Goal: Information Seeking & Learning: Learn about a topic

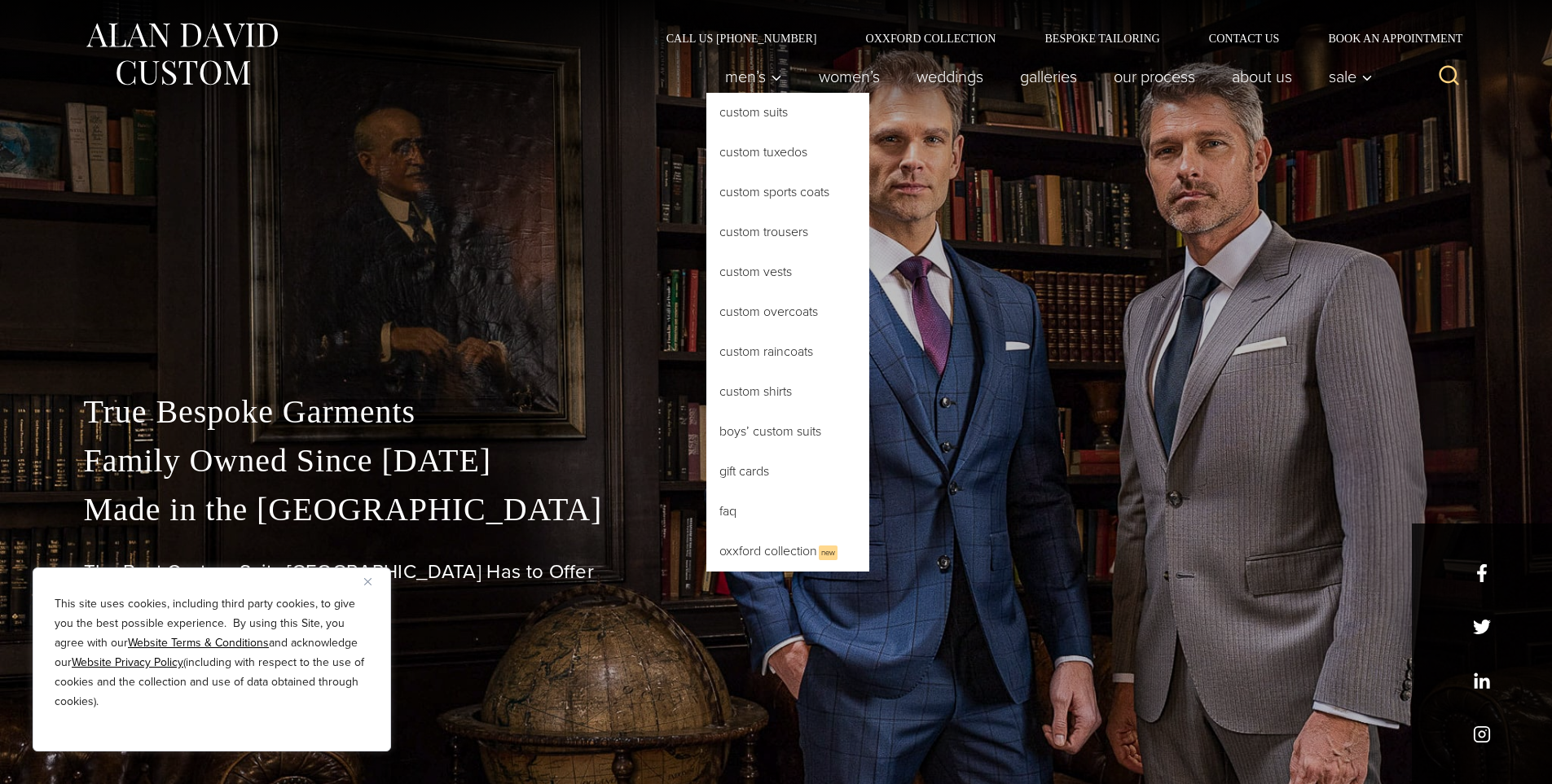
click at [793, 122] on link "Custom Suits" at bounding box center [787, 112] width 163 height 40
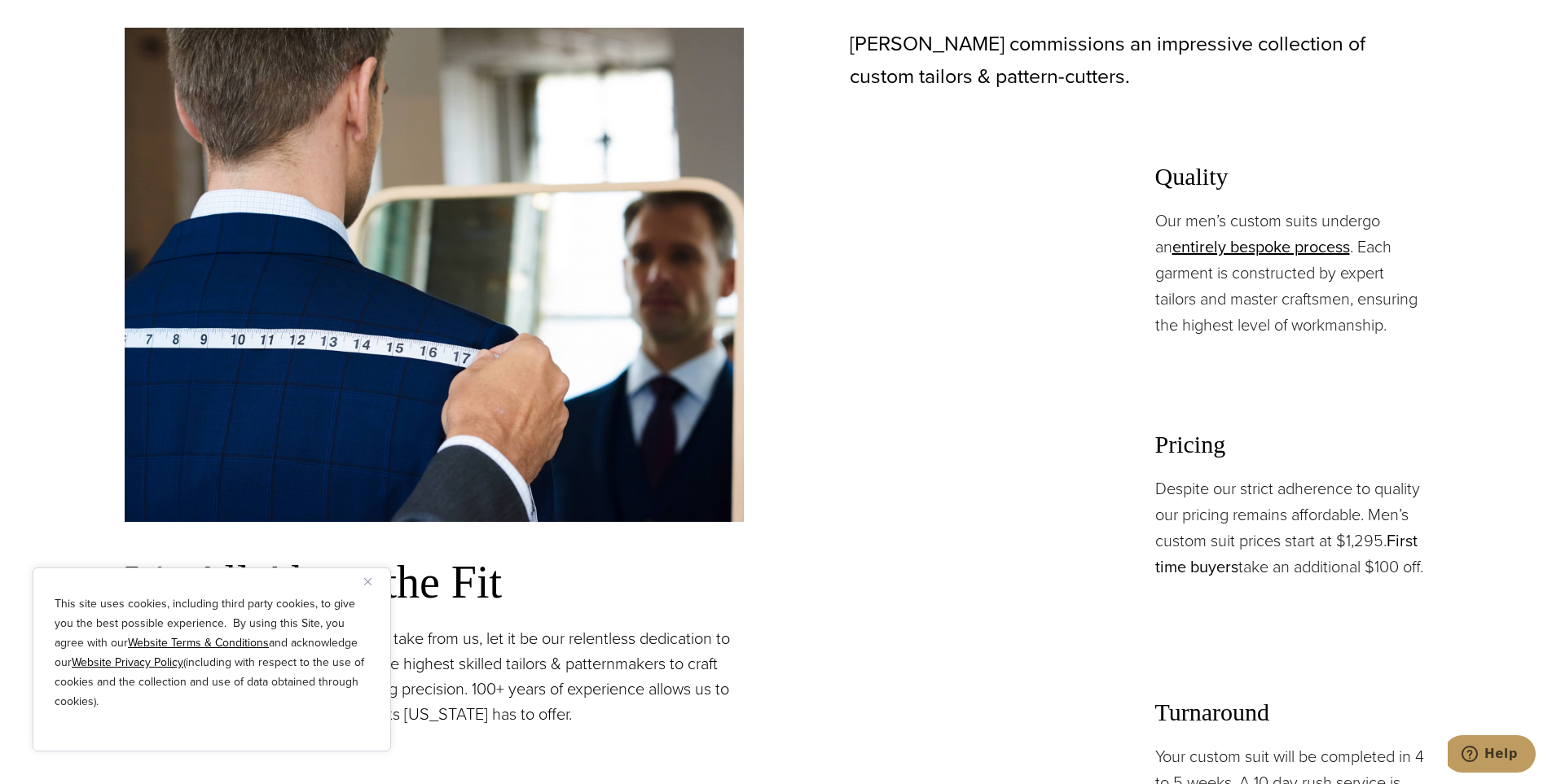
scroll to position [1385, 0]
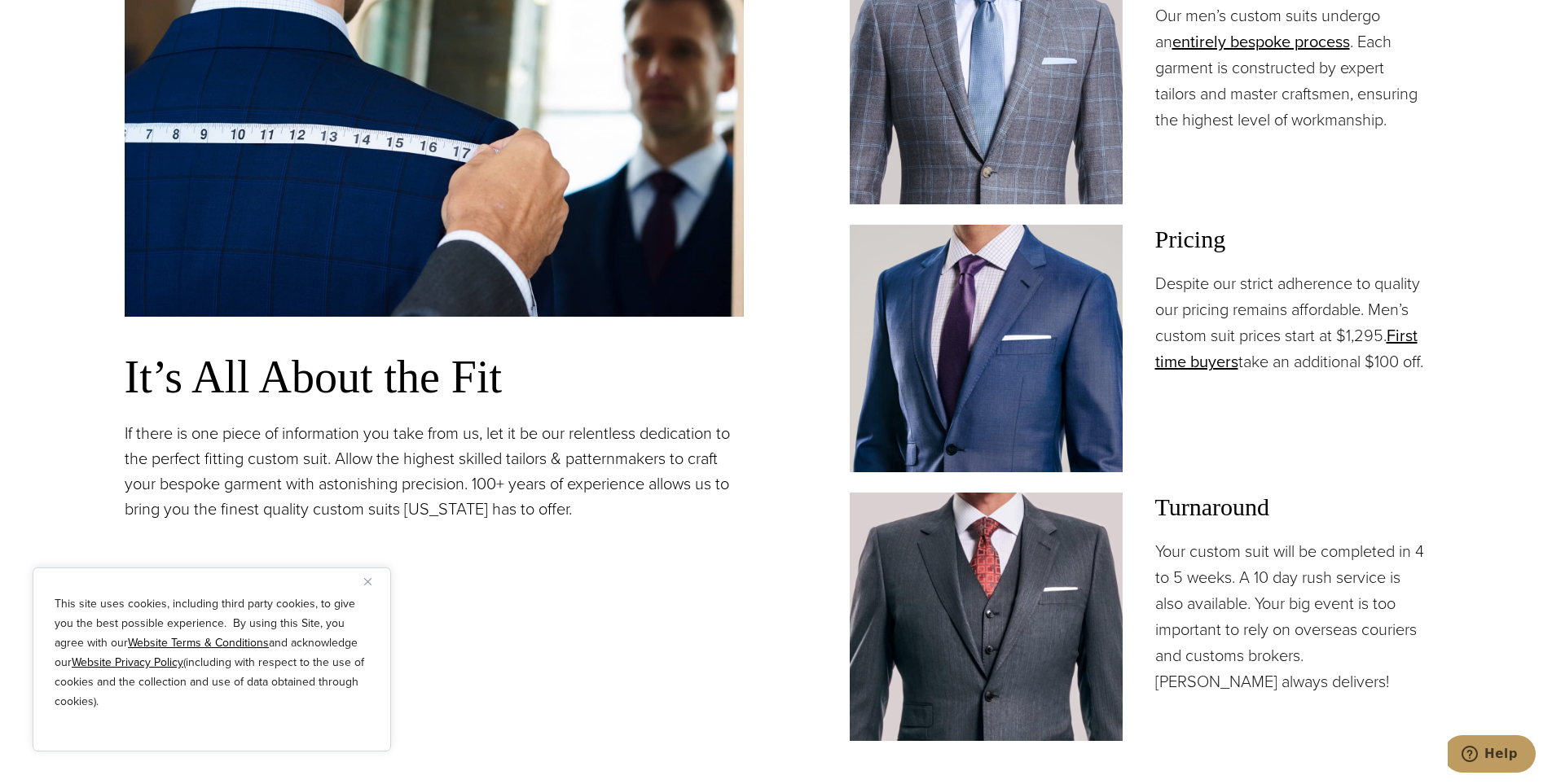
drag, startPoint x: 1337, startPoint y: 384, endPoint x: 1289, endPoint y: 334, distance: 69.3
click at [1300, 351] on p "Despite our strict adherence to quality our pricing remains affordable. Men’s c…" at bounding box center [1291, 322] width 273 height 104
click at [1289, 334] on p "Despite our strict adherence to quality our pricing remains affordable. Men’s c…" at bounding box center [1291, 322] width 273 height 104
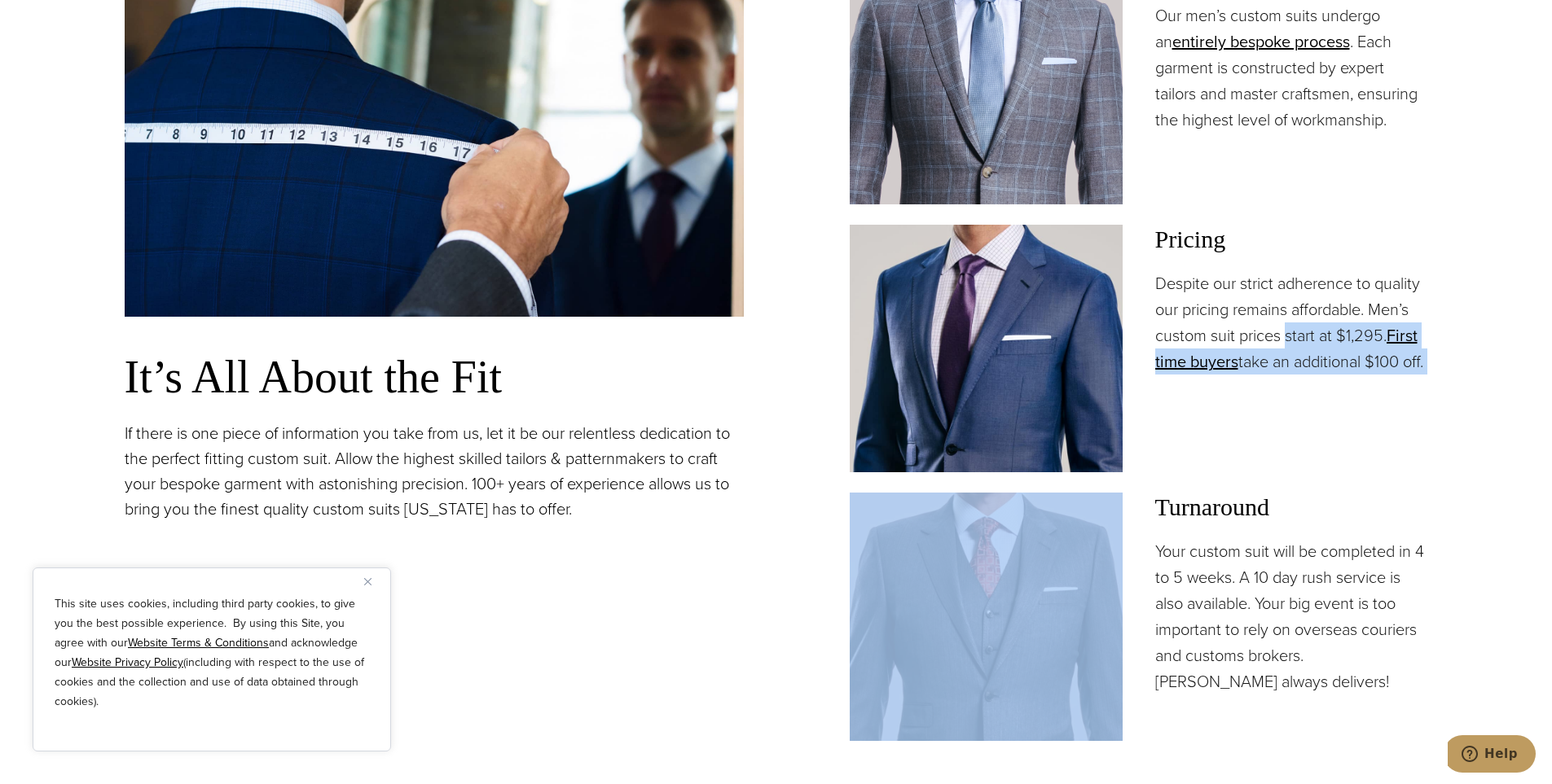
drag, startPoint x: 1289, startPoint y: 334, endPoint x: 1344, endPoint y: 383, distance: 73.7
click at [1344, 374] on p "Despite our strict adherence to quality our pricing remains affordable. Men’s c…" at bounding box center [1291, 322] width 273 height 104
click at [1345, 374] on p "Despite our strict adherence to quality our pricing remains affordable. Men’s c…" at bounding box center [1291, 322] width 273 height 104
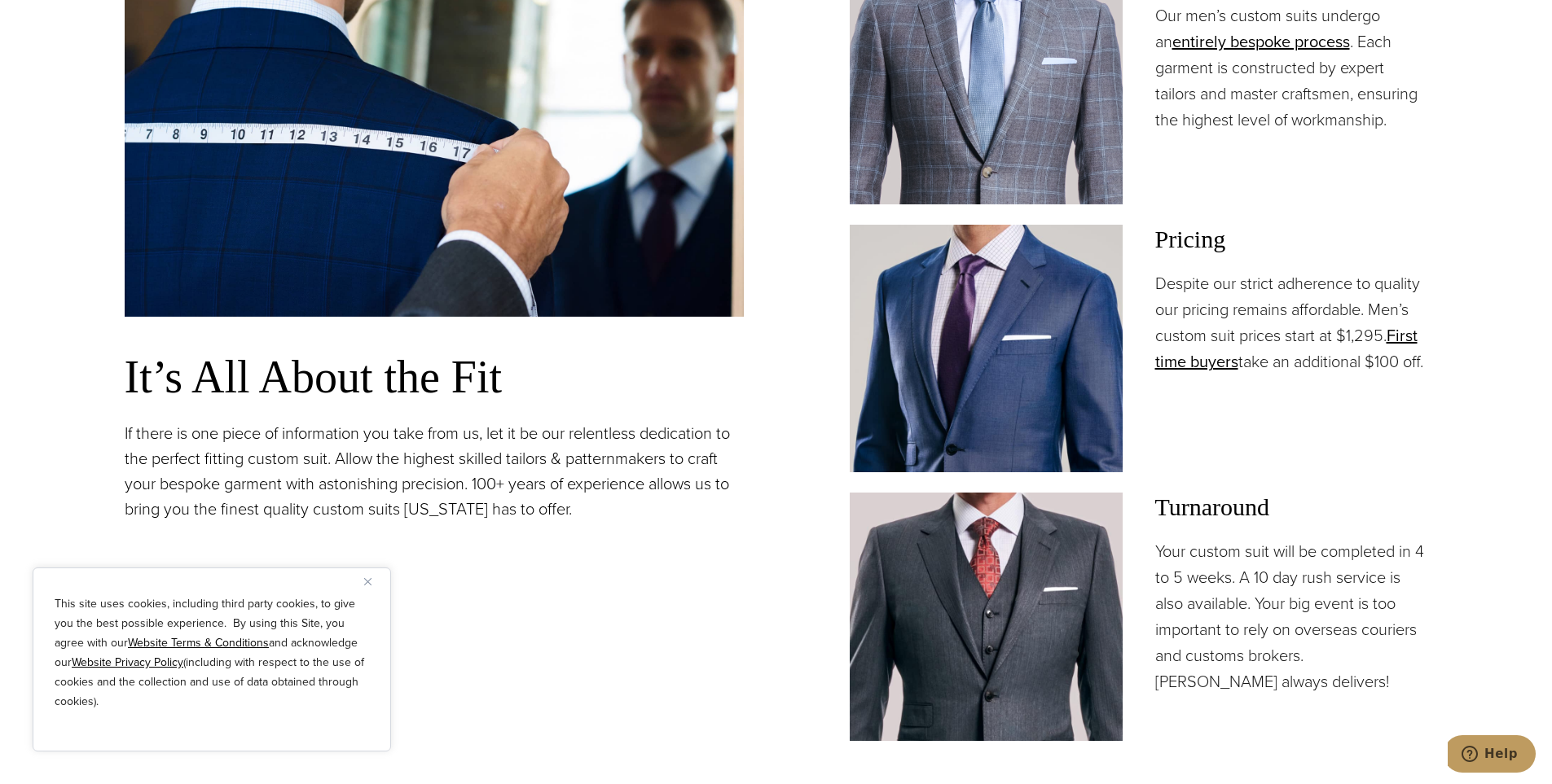
drag, startPoint x: 1311, startPoint y: 370, endPoint x: 1310, endPoint y: 361, distance: 9.1
click at [1310, 364] on p "Despite our strict adherence to quality our pricing remains affordable. Men’s c…" at bounding box center [1291, 322] width 273 height 104
click at [1310, 361] on p "Despite our strict adherence to quality our pricing remains affordable. Men’s c…" at bounding box center [1291, 322] width 273 height 104
drag, startPoint x: 1310, startPoint y: 361, endPoint x: 1340, endPoint y: 388, distance: 40.4
click at [1334, 374] on p "Despite our strict adherence to quality our pricing remains affordable. Men’s c…" at bounding box center [1291, 322] width 273 height 104
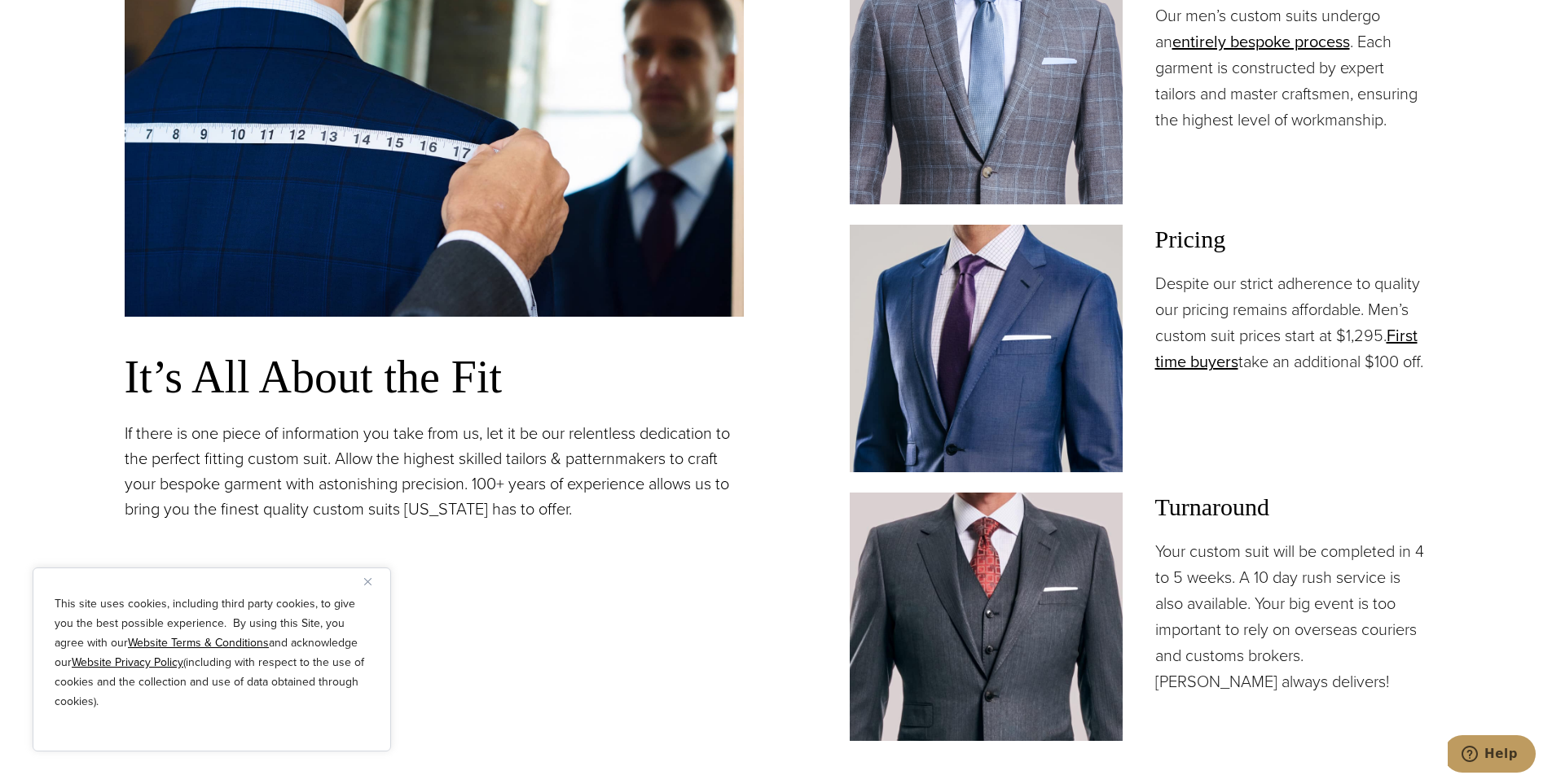
click at [1340, 374] on p "Despite our strict adherence to quality our pricing remains affordable. Men’s c…" at bounding box center [1291, 322] width 273 height 104
drag, startPoint x: 1338, startPoint y: 386, endPoint x: 1322, endPoint y: 366, distance: 25.6
click at [1322, 369] on p "Despite our strict adherence to quality our pricing remains affordable. Men’s c…" at bounding box center [1291, 322] width 273 height 104
click at [1322, 366] on p "Despite our strict adherence to quality our pricing remains affordable. Men’s c…" at bounding box center [1291, 322] width 273 height 104
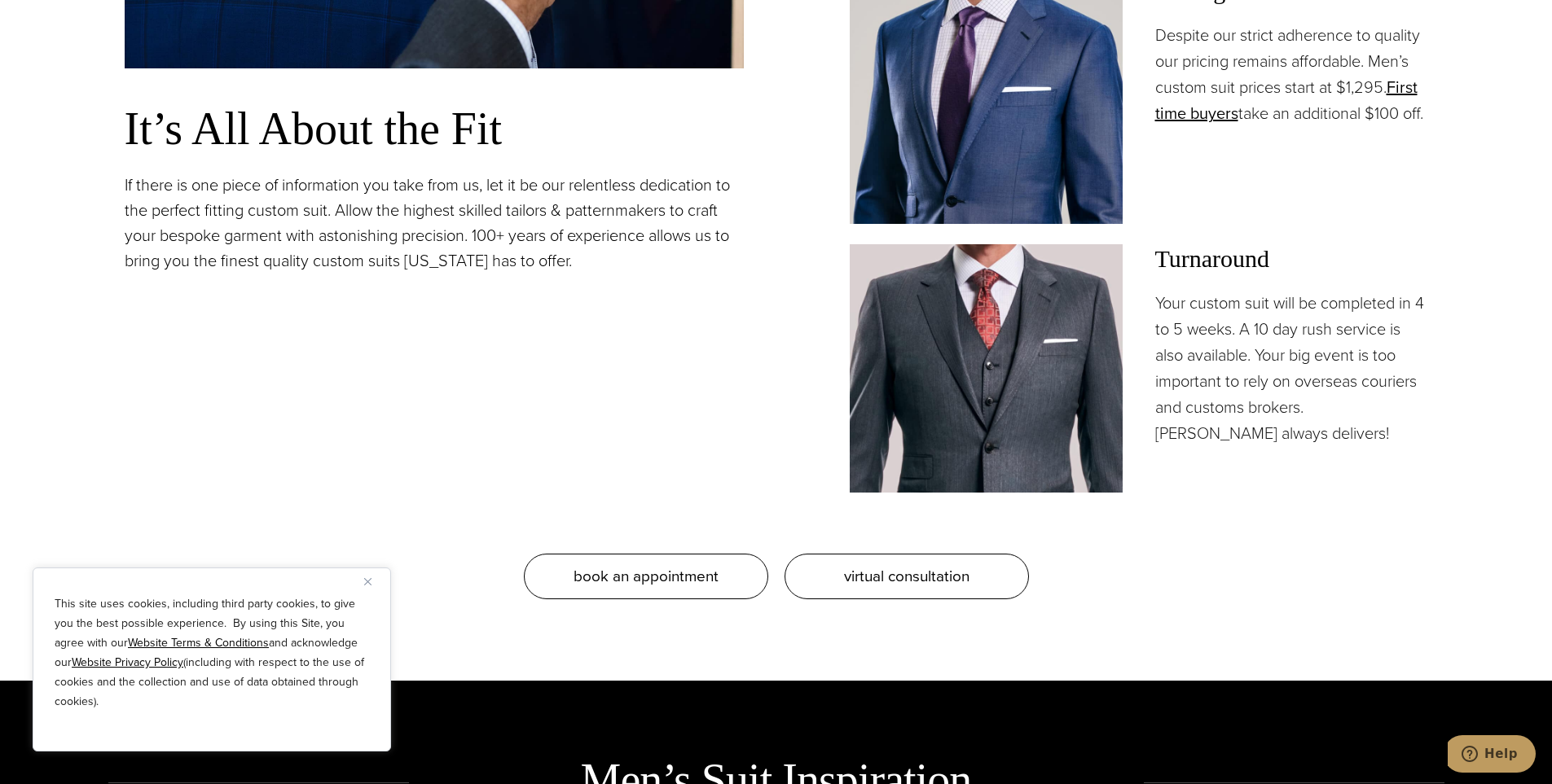
scroll to position [1547, 0]
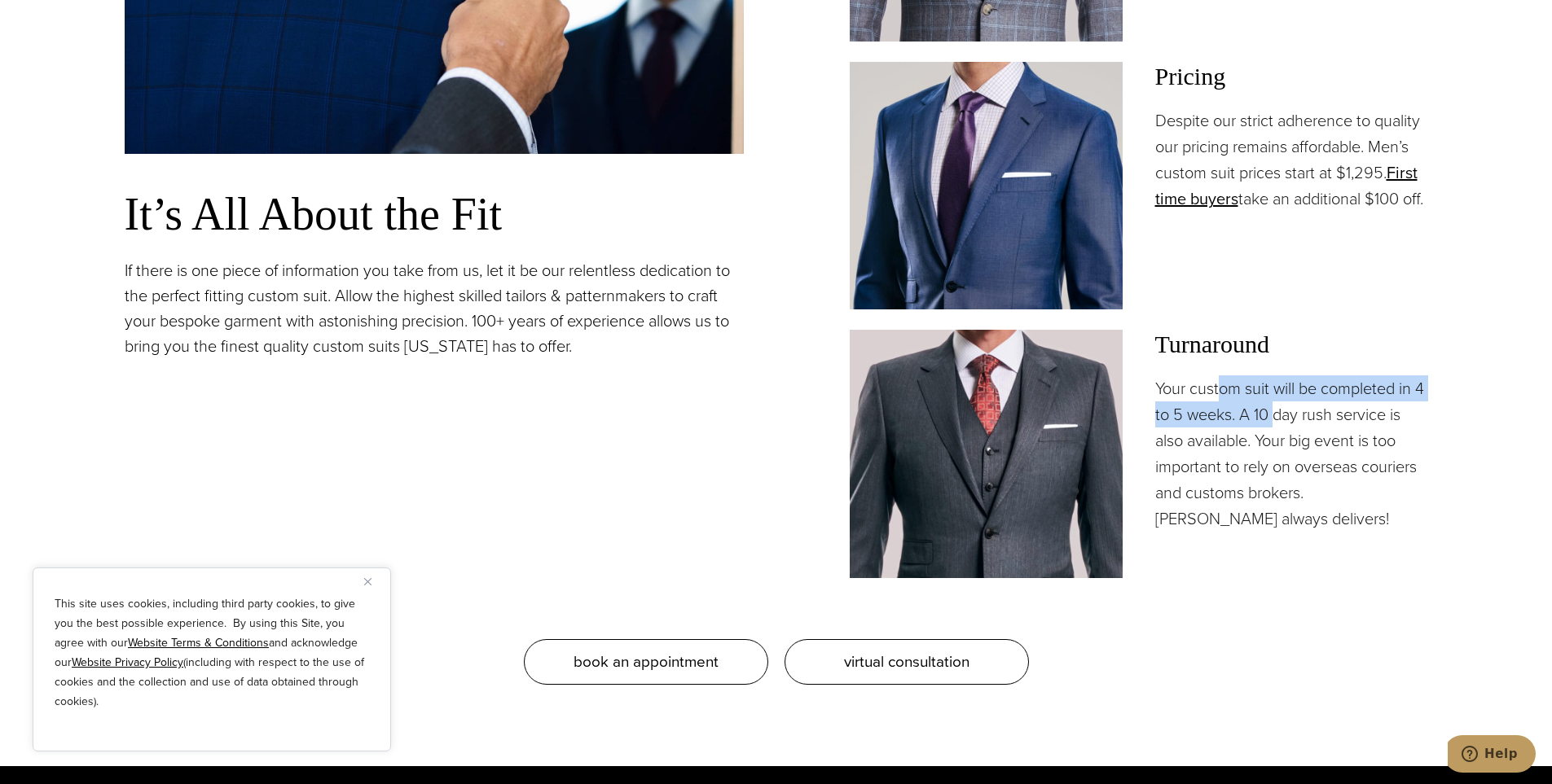
drag, startPoint x: 1249, startPoint y: 404, endPoint x: 1312, endPoint y: 435, distance: 70.2
click at [1312, 435] on p "Your custom suit will be completed in 4 to 5 weeks. A 10 day rush service is al…" at bounding box center [1291, 453] width 273 height 156
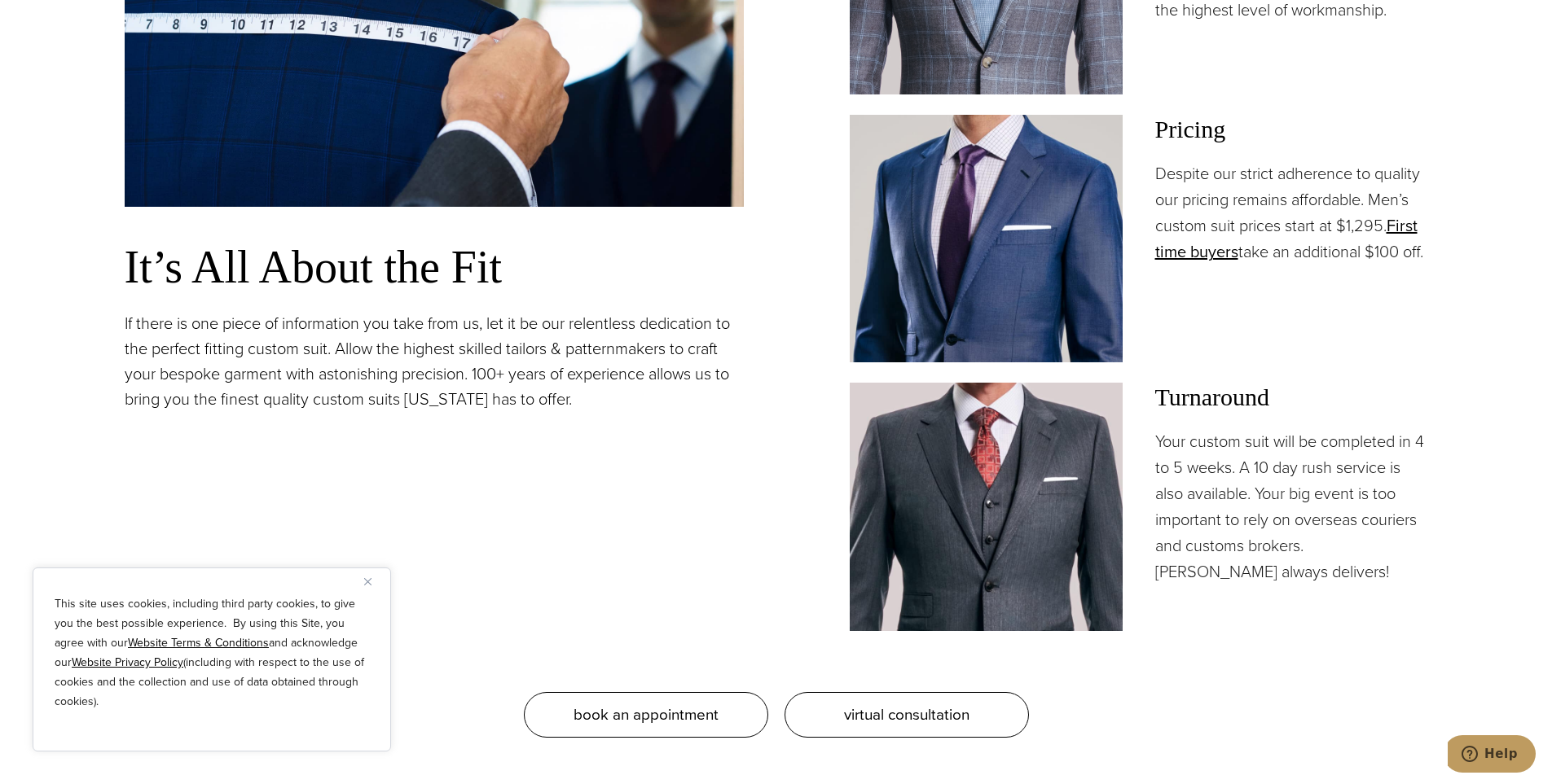
scroll to position [1466, 0]
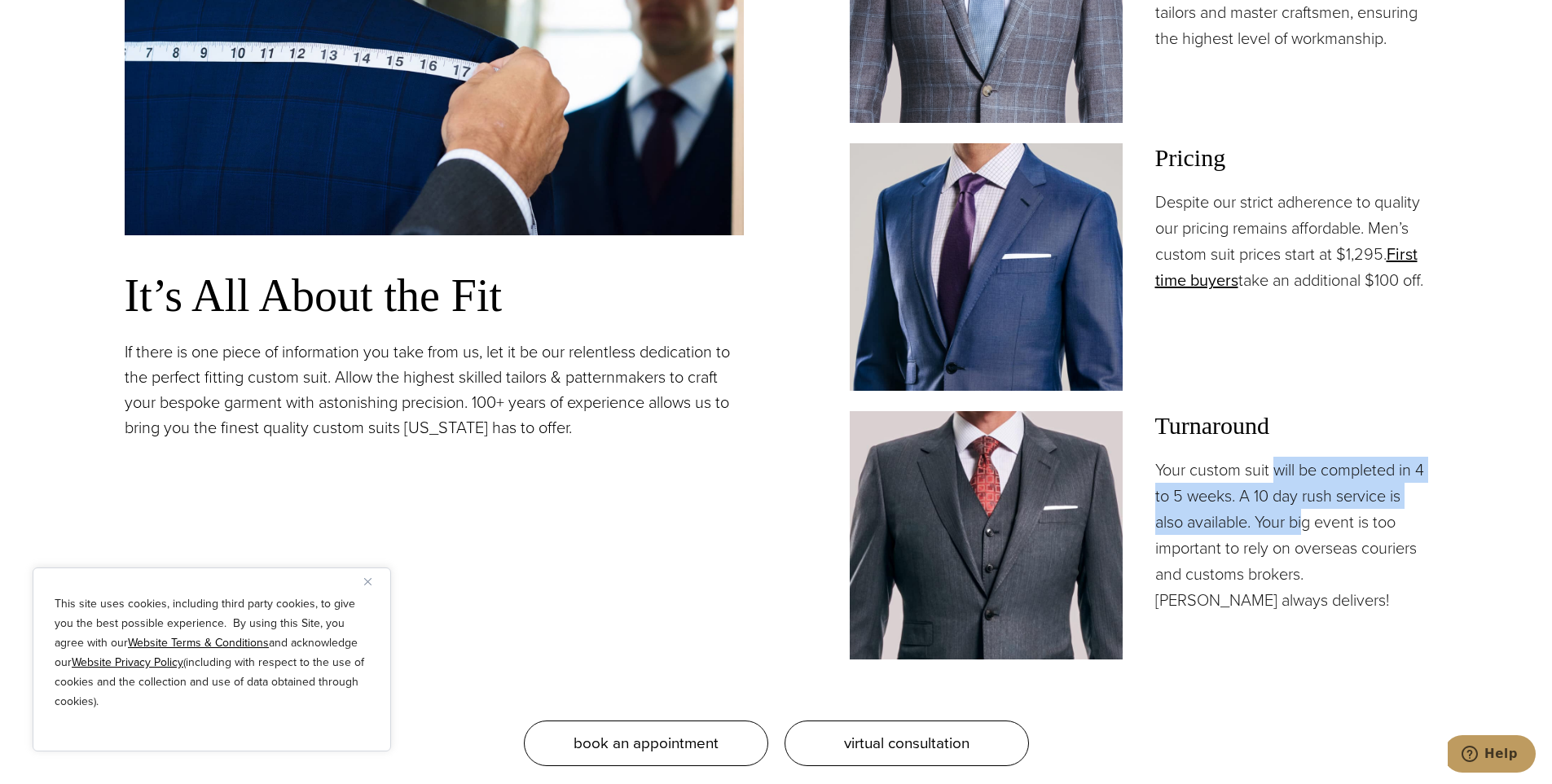
drag, startPoint x: 1283, startPoint y: 500, endPoint x: 1311, endPoint y: 551, distance: 58.2
click at [1309, 540] on p "Your custom suit will be completed in 4 to 5 weeks. A 10 day rush service is al…" at bounding box center [1291, 535] width 273 height 156
click at [1312, 558] on p "Your custom suit will be completed in 4 to 5 weeks. A 10 day rush service is al…" at bounding box center [1291, 535] width 273 height 156
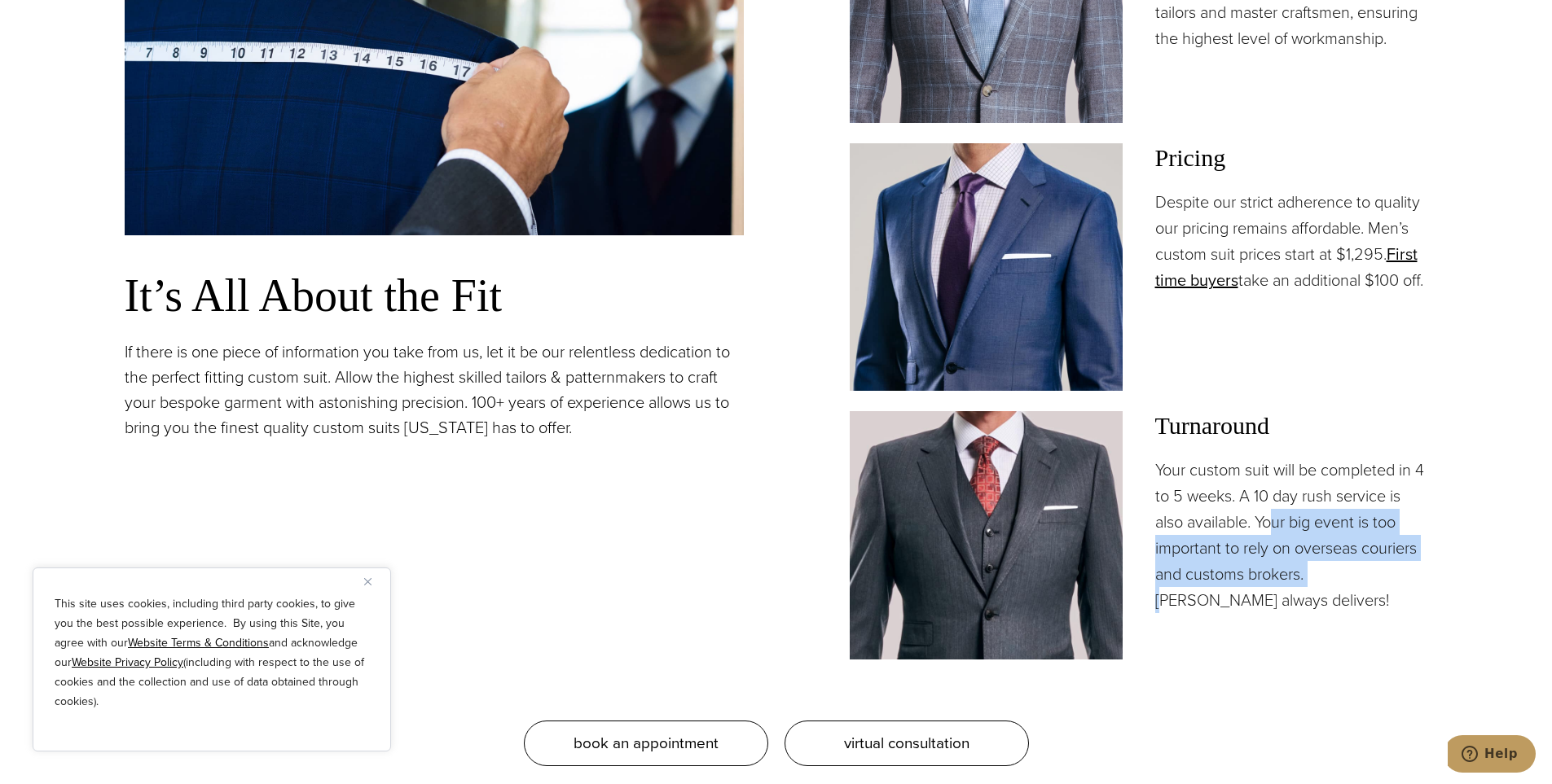
drag, startPoint x: 1317, startPoint y: 583, endPoint x: 1266, endPoint y: 512, distance: 87.4
click at [1266, 512] on p "Your custom suit will be completed in 4 to 5 weeks. A 10 day rush service is al…" at bounding box center [1291, 535] width 273 height 156
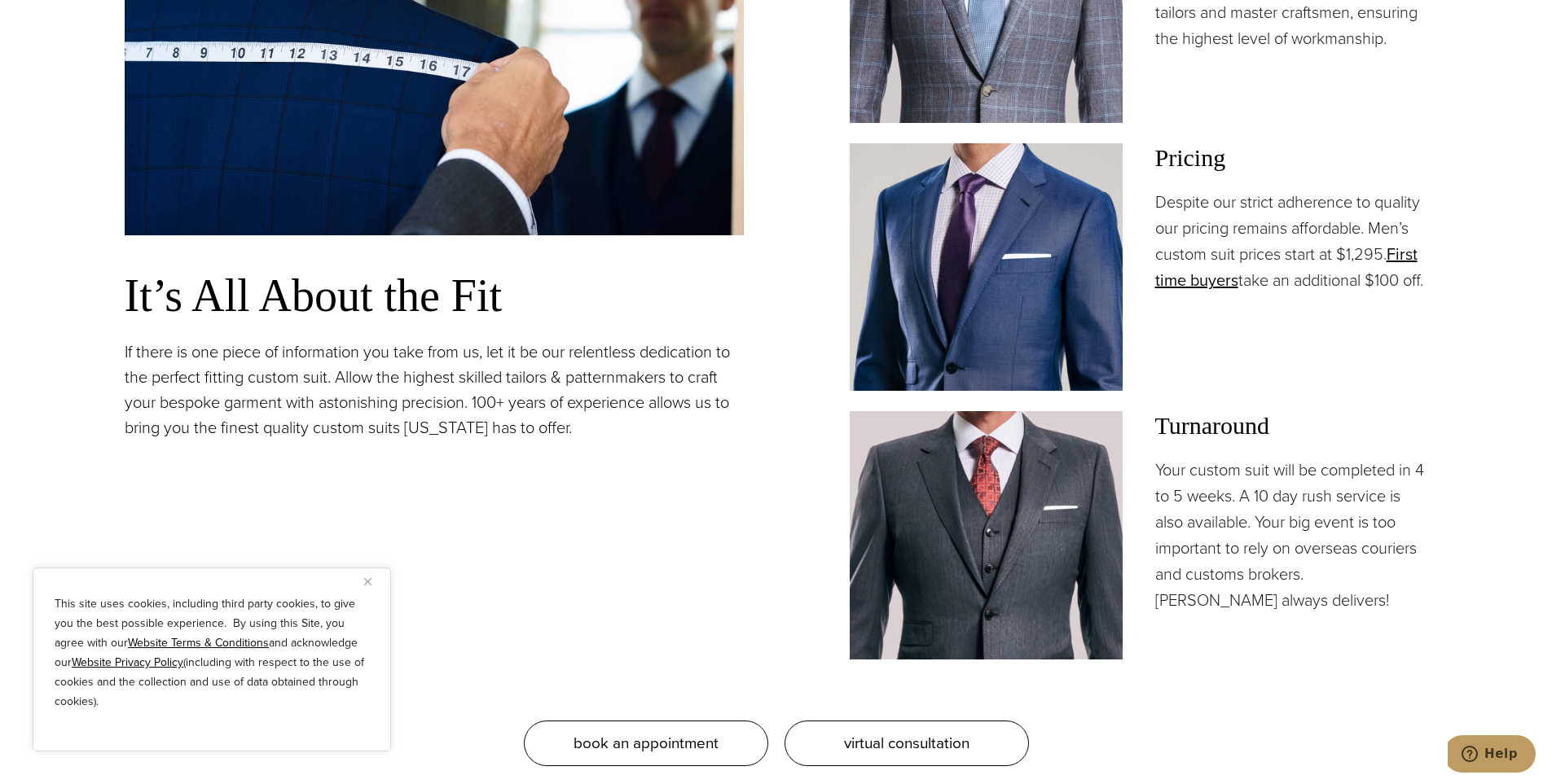
click at [1263, 501] on p "Your custom suit will be completed in 4 to 5 weeks. A 10 day rush service is al…" at bounding box center [1291, 535] width 273 height 156
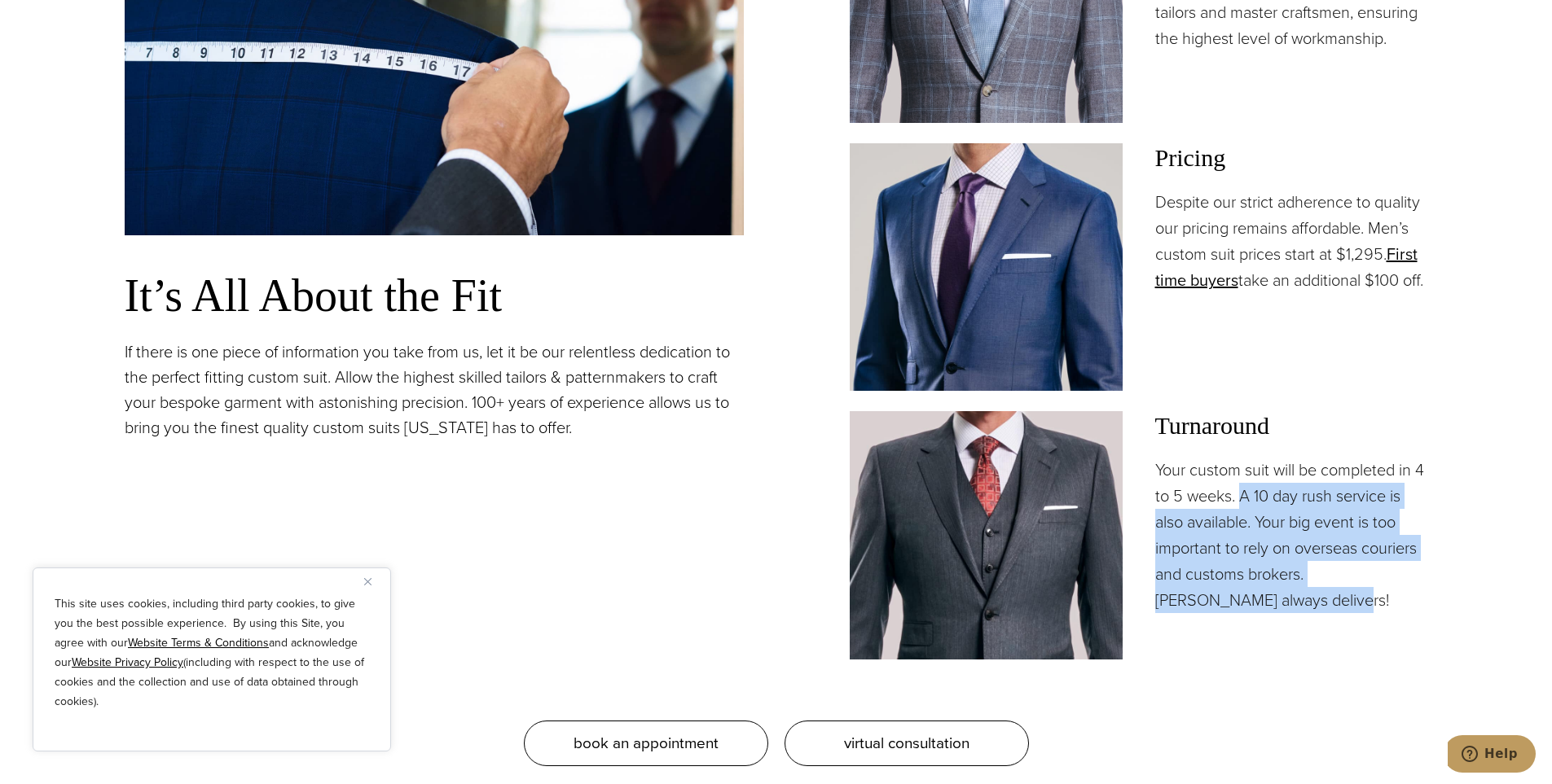
drag, startPoint x: 1254, startPoint y: 491, endPoint x: 1335, endPoint y: 605, distance: 139.8
click at [1335, 605] on p "Your custom suit will be completed in 4 to 5 weeks. A 10 day rush service is al…" at bounding box center [1291, 535] width 273 height 156
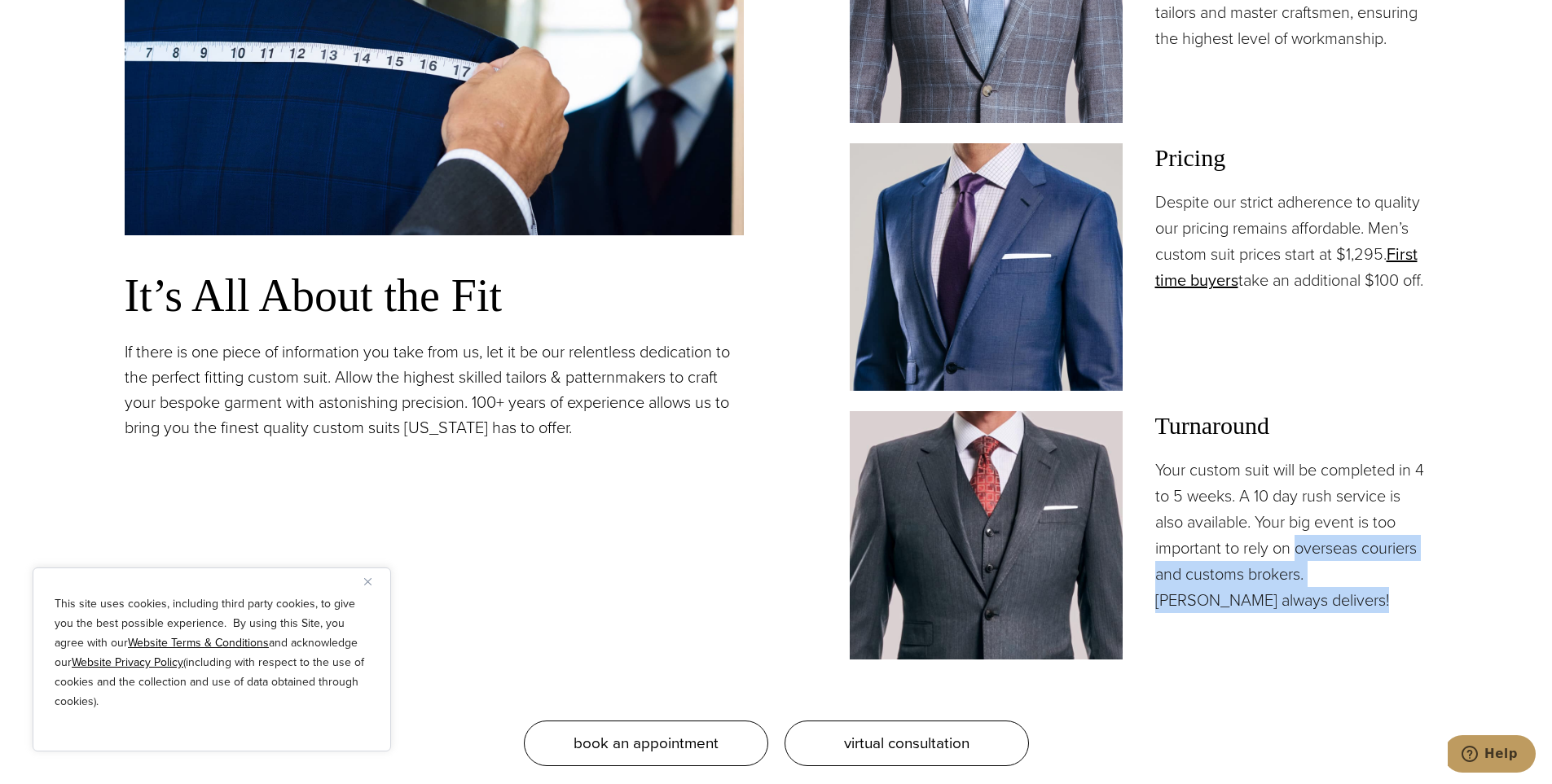
drag, startPoint x: 1327, startPoint y: 595, endPoint x: 1280, endPoint y: 502, distance: 104.2
click at [1285, 515] on p "Your custom suit will be completed in 4 to 5 weeks. A 10 day rush service is al…" at bounding box center [1291, 535] width 273 height 156
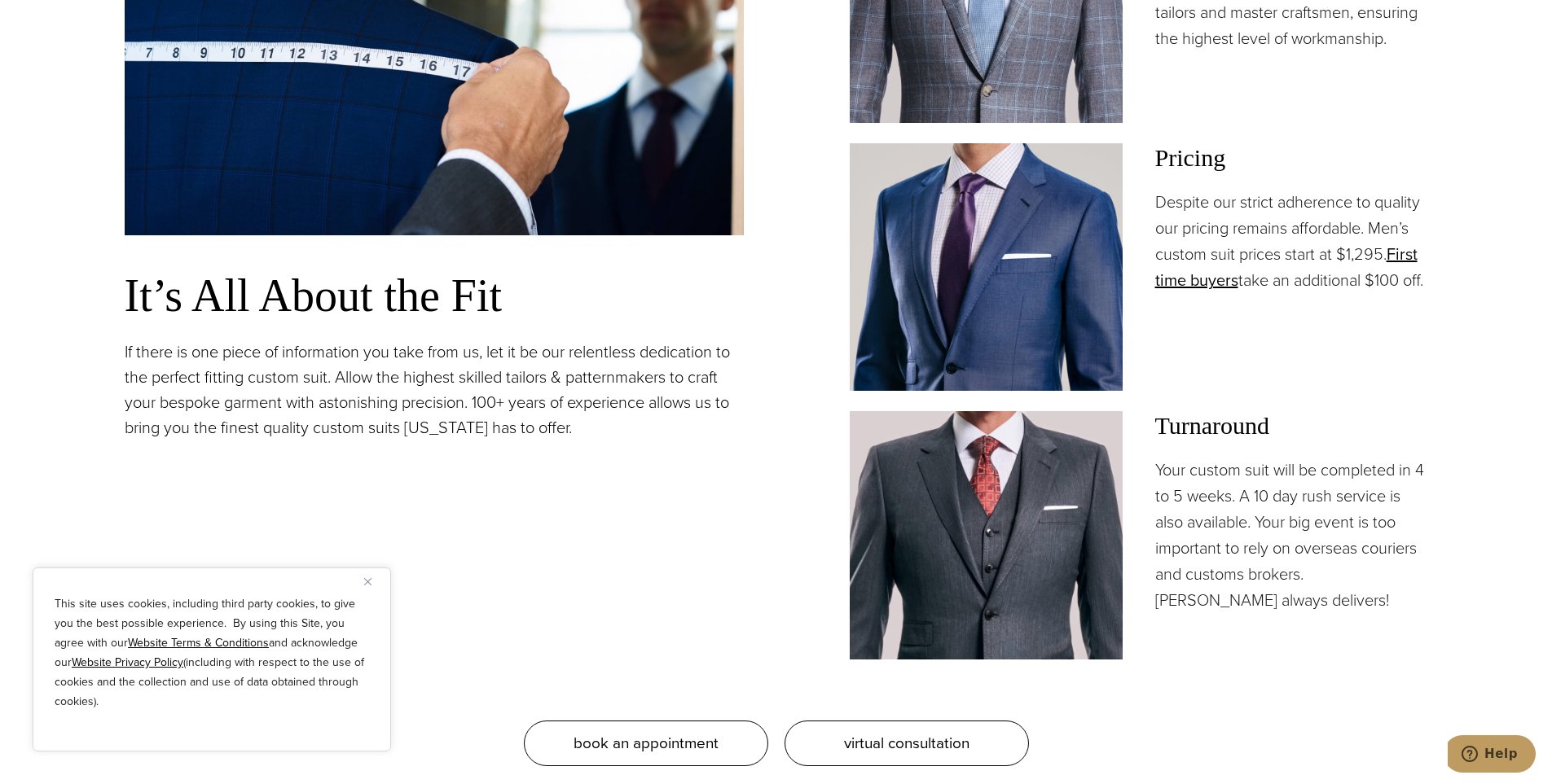
click at [1280, 502] on p "Your custom suit will be completed in 4 to 5 weeks. A 10 day rush service is al…" at bounding box center [1291, 535] width 273 height 156
drag, startPoint x: 1315, startPoint y: 562, endPoint x: 1320, endPoint y: 575, distance: 13.9
click at [1318, 573] on p "Your custom suit will be completed in 4 to 5 weeks. A 10 day rush service is al…" at bounding box center [1291, 535] width 273 height 156
click at [1327, 583] on p "Your custom suit will be completed in 4 to 5 weeks. A 10 day rush service is al…" at bounding box center [1291, 535] width 273 height 156
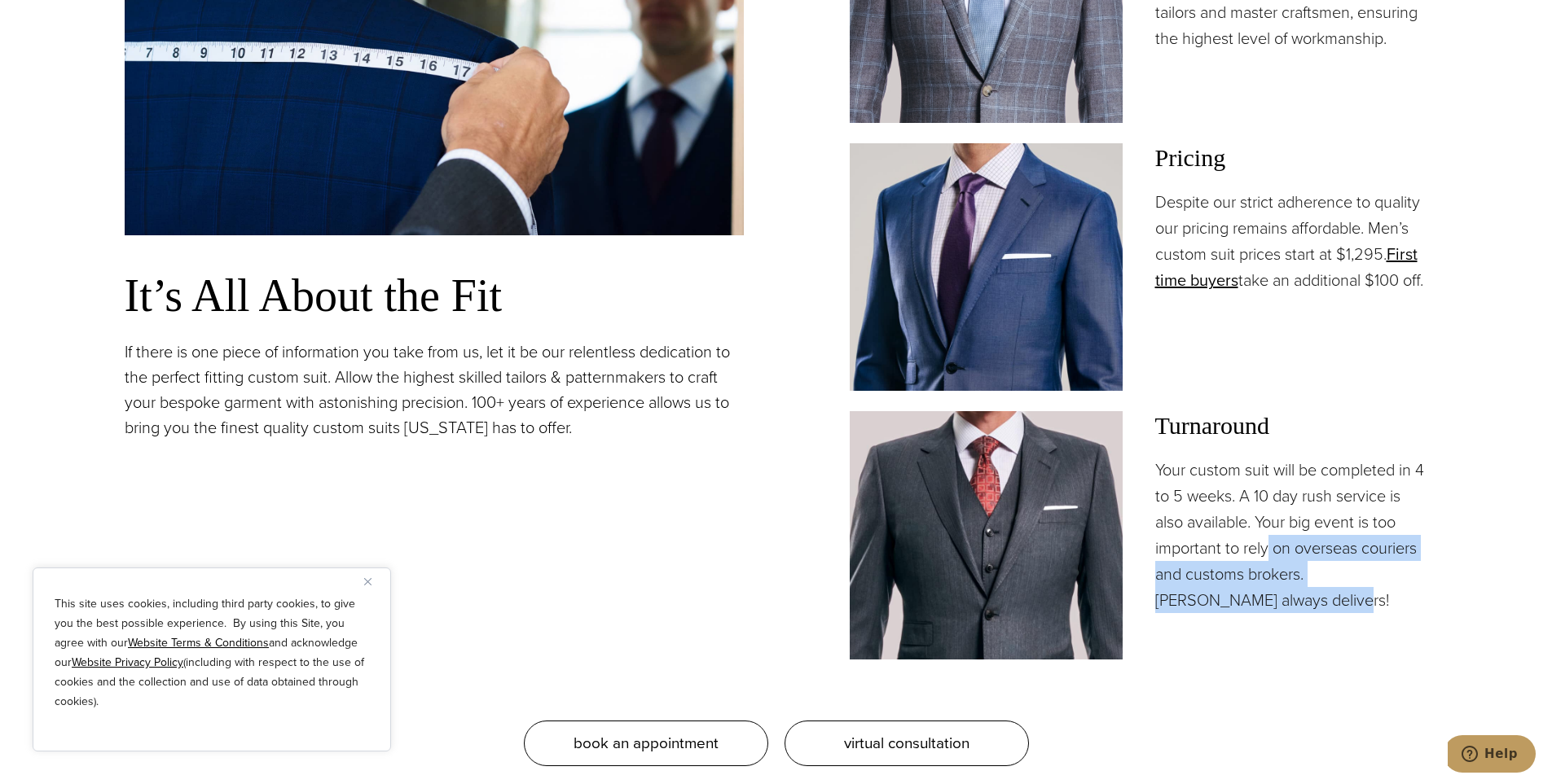
drag, startPoint x: 1320, startPoint y: 597, endPoint x: 1249, endPoint y: 545, distance: 88.0
click at [1257, 553] on p "Your custom suit will be completed in 4 to 5 weeks. A 10 day rush service is al…" at bounding box center [1291, 535] width 273 height 156
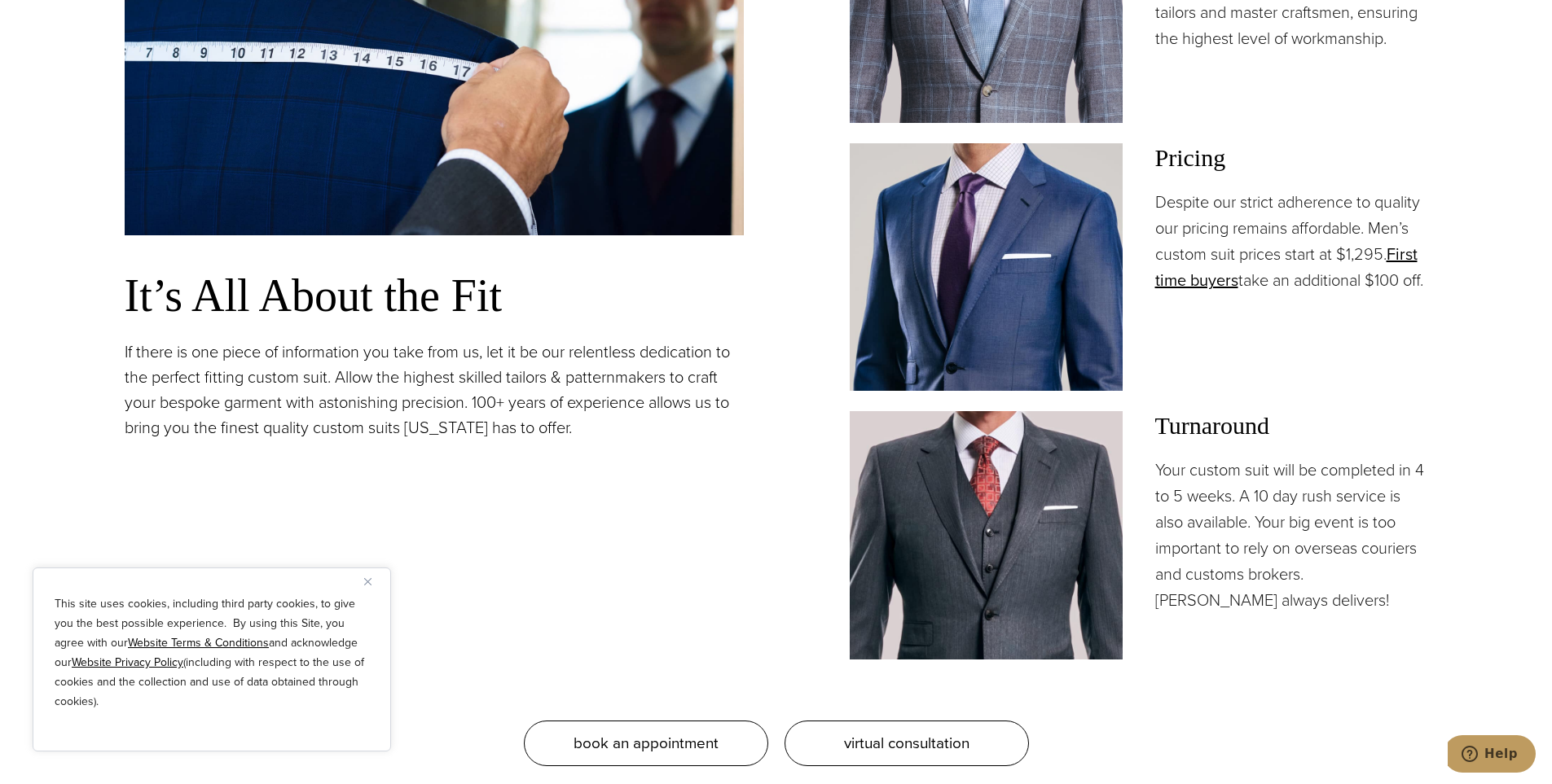
click at [1249, 542] on p "Your custom suit will be completed in 4 to 5 weeks. A 10 day rush service is al…" at bounding box center [1291, 535] width 273 height 156
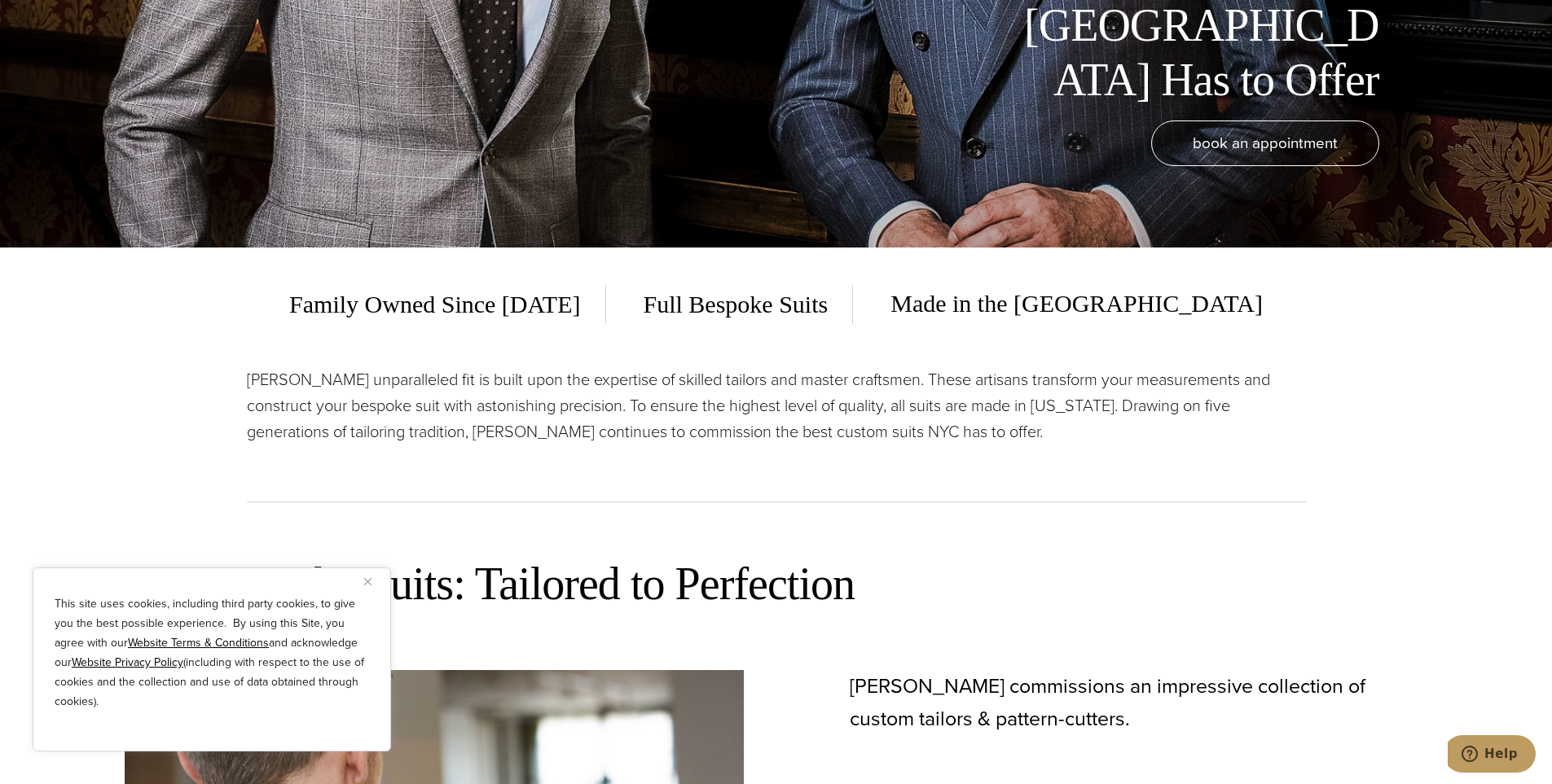
scroll to position [535, 0]
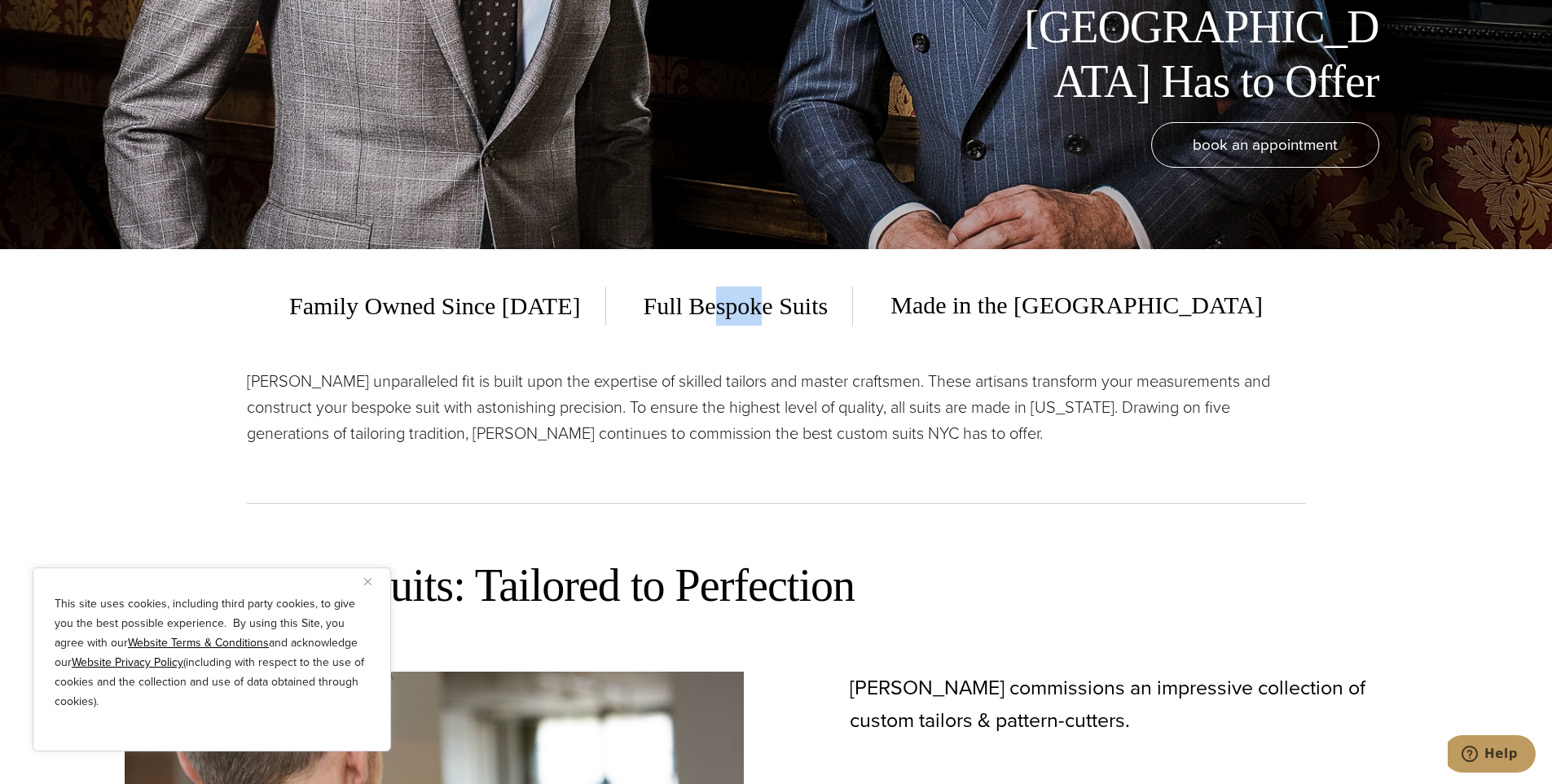
drag, startPoint x: 803, startPoint y: 316, endPoint x: 878, endPoint y: 357, distance: 85.5
click at [878, 357] on div "Family Owned Since [DATE] Full Bespoke Suits Made in the [GEOGRAPHIC_DATA] [PER…" at bounding box center [776, 386] width 1059 height 275
click at [927, 378] on p "[PERSON_NAME] unparalleled fit is built upon the expertise of skilled tailors a…" at bounding box center [776, 407] width 1059 height 78
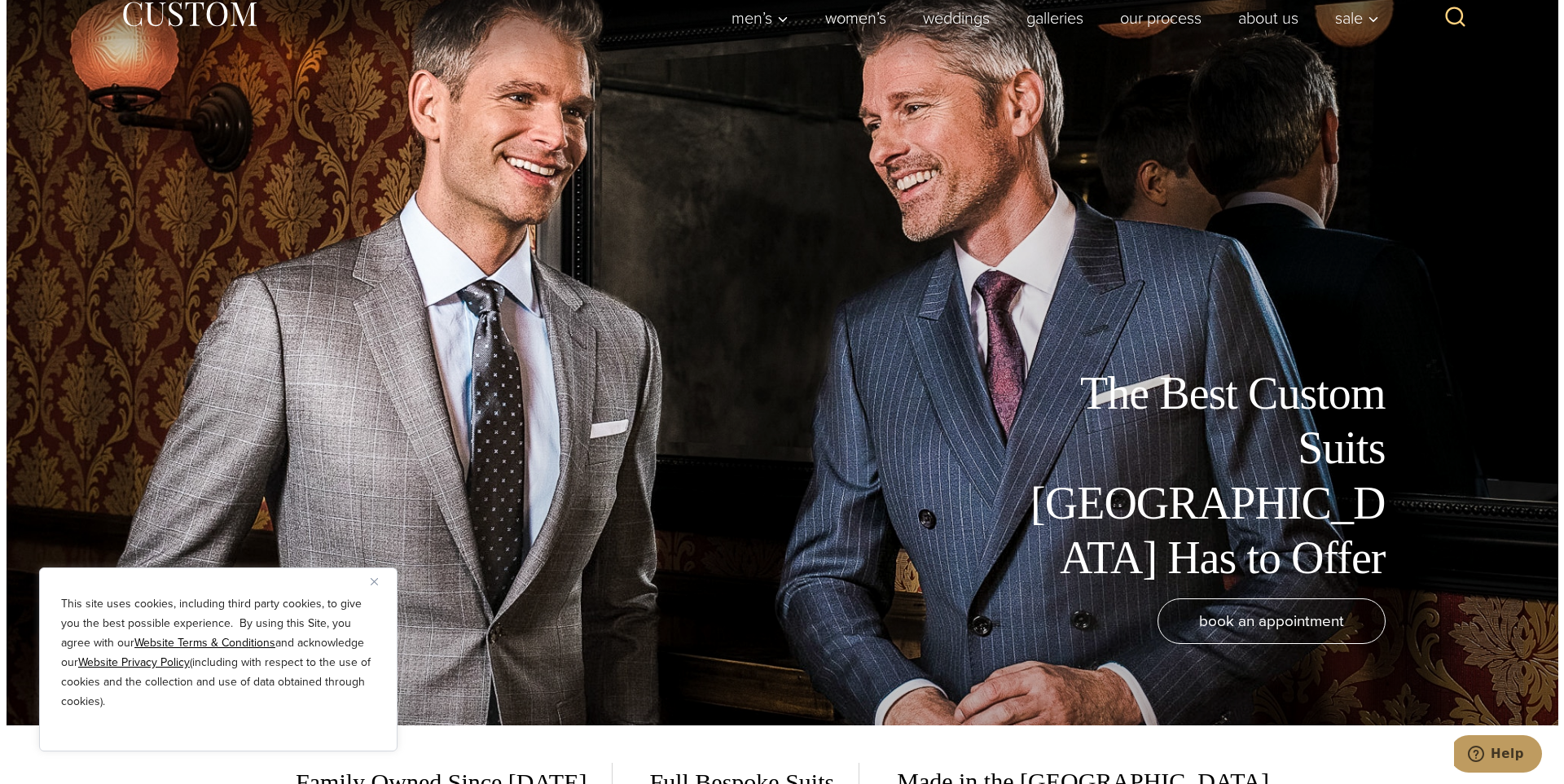
scroll to position [0, 0]
